Goal: Task Accomplishment & Management: Manage account settings

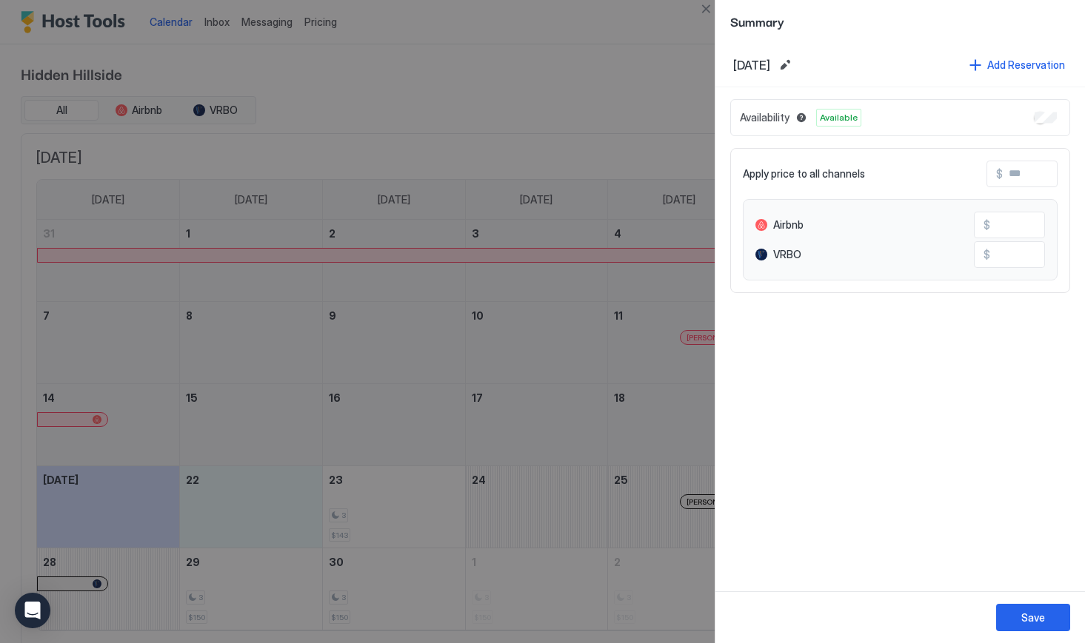
scroll to position [48, 0]
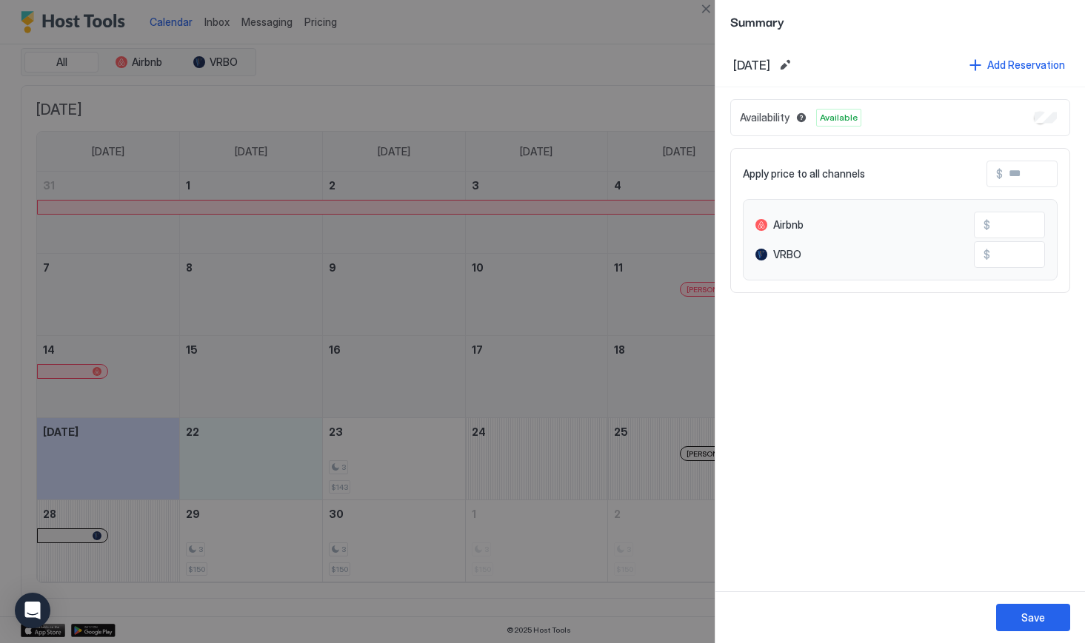
click at [870, 520] on div "[DATE] Add Reservation Availability Available Apply price to all channels $ Air…" at bounding box center [899, 317] width 369 height 549
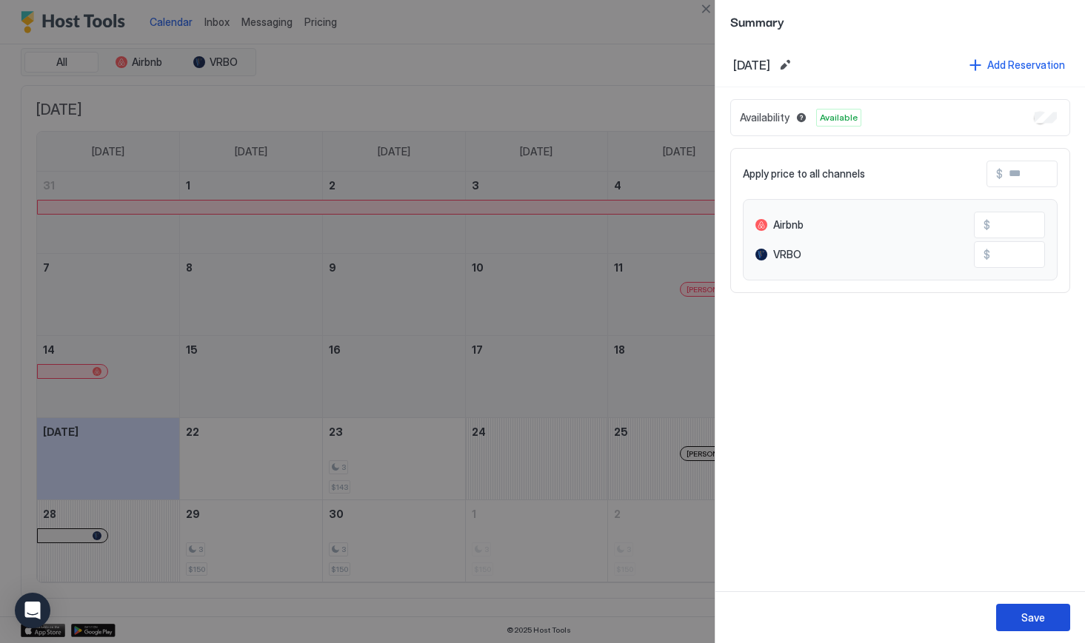
click at [1031, 620] on div "Save" at bounding box center [1033, 618] width 24 height 16
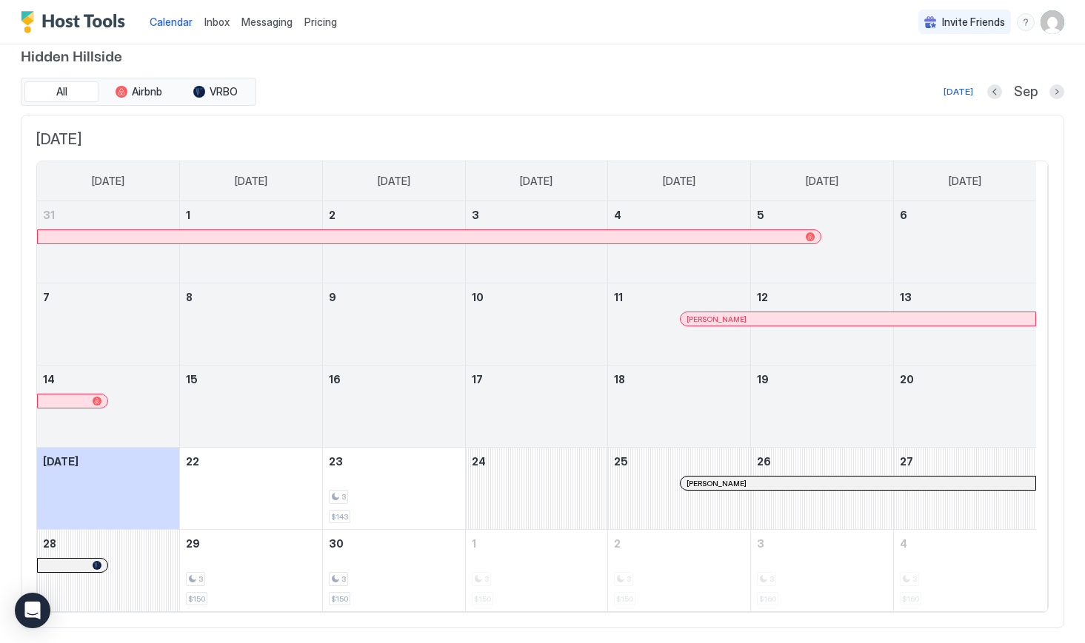
scroll to position [0, 0]
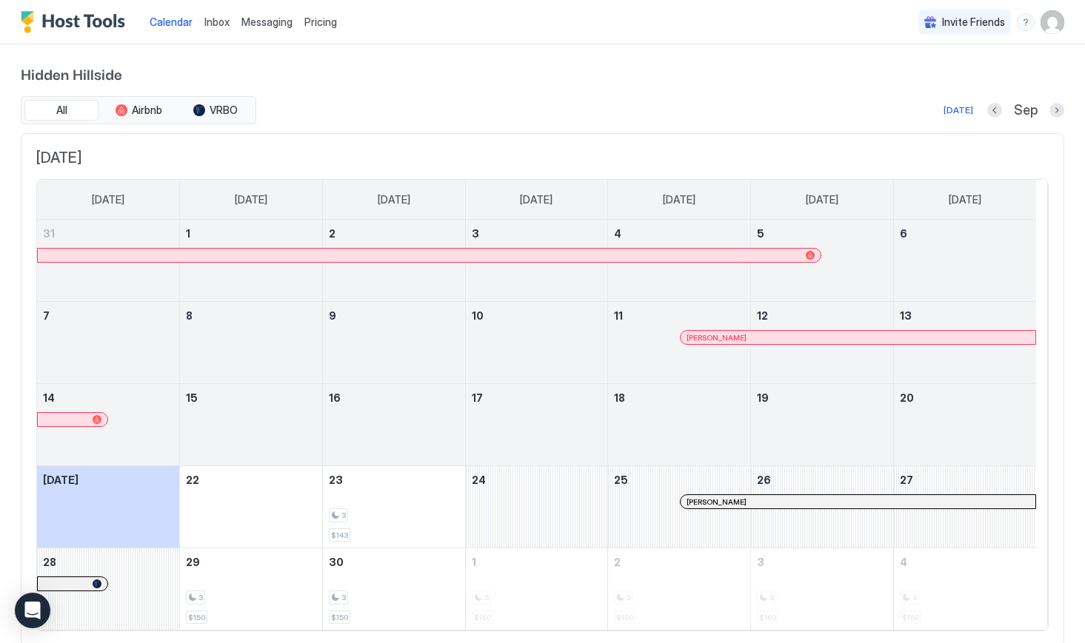
click at [592, 58] on div "Hidden Hillside All Airbnb VRBO [DATE] Sep [DATE] [DATE] [DATE] [DATE] [DATE] […" at bounding box center [542, 354] width 1043 height 620
click at [215, 22] on span "Inbox" at bounding box center [216, 22] width 25 height 13
